Goal: Task Accomplishment & Management: Manage account settings

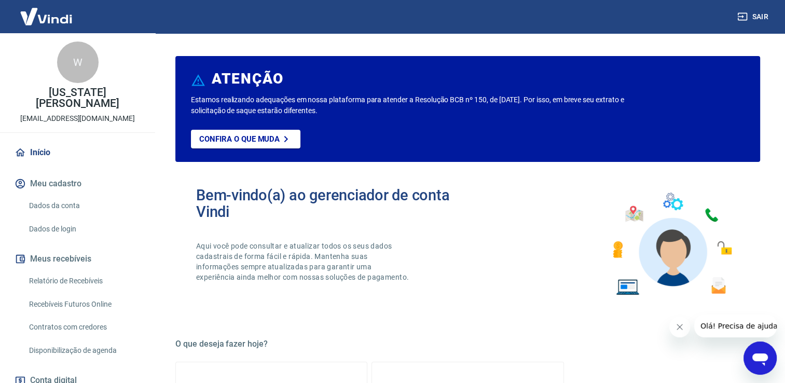
click at [330, 117] on div "Estamos realizando adequações em nossa plataforma para atender a Resolução BCB …" at bounding box center [468, 127] width 554 height 67
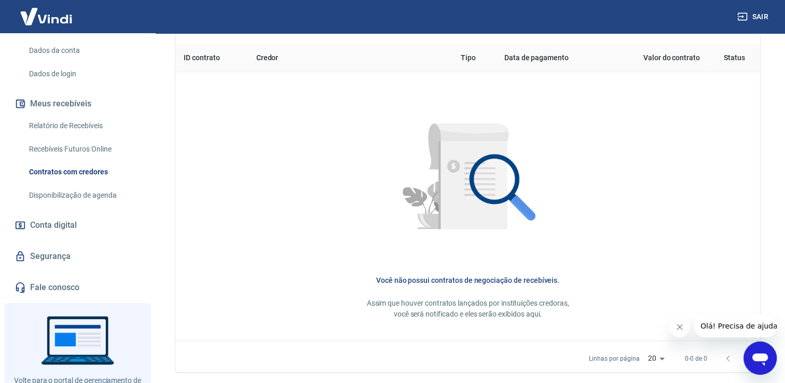
scroll to position [40, 0]
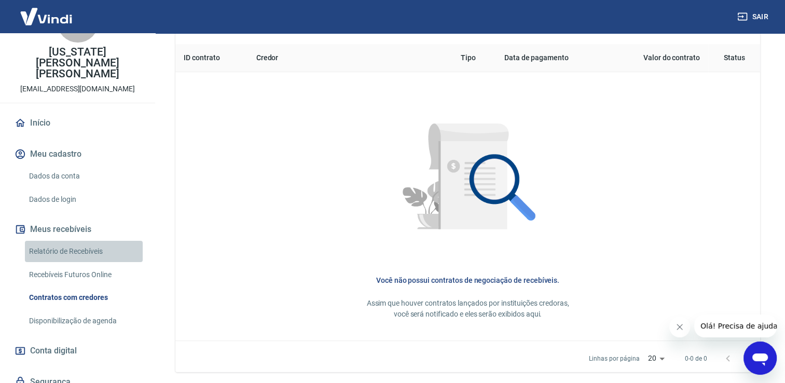
click at [85, 244] on link "Relatório de Recebíveis" at bounding box center [84, 251] width 118 height 21
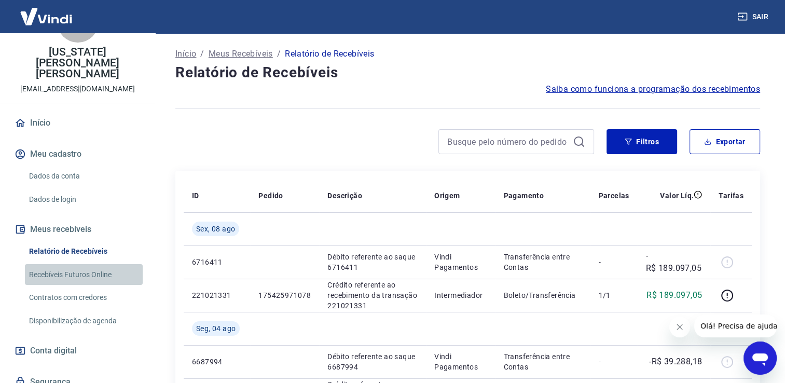
click at [96, 264] on link "Recebíveis Futuros Online" at bounding box center [84, 274] width 118 height 21
